Goal: Find specific page/section: Find specific page/section

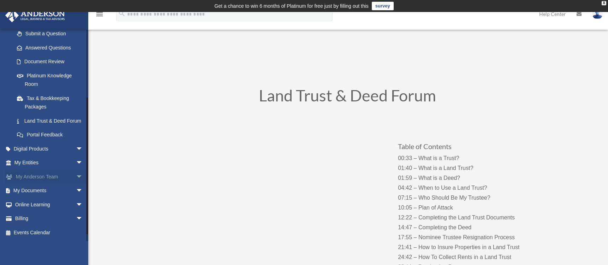
scroll to position [111, 0]
click at [76, 161] on span "arrow_drop_down" at bounding box center [83, 163] width 14 height 14
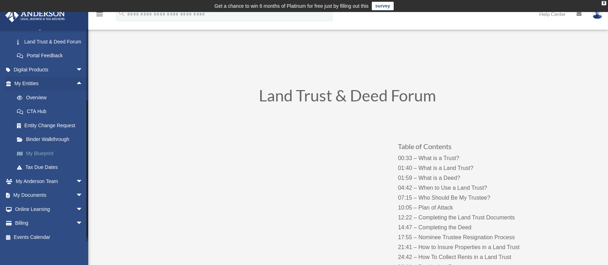
scroll to position [195, 0]
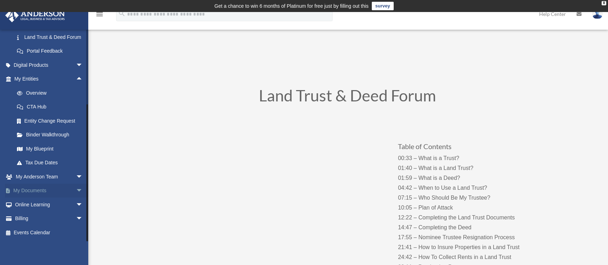
click at [76, 193] on span "arrow_drop_down" at bounding box center [83, 191] width 14 height 14
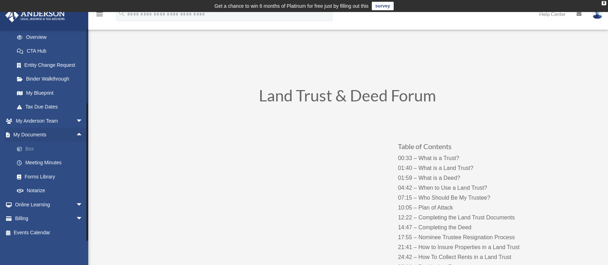
scroll to position [250, 0]
click at [59, 163] on link "Meeting Minutes" at bounding box center [52, 163] width 84 height 14
